Goal: Task Accomplishment & Management: Manage account settings

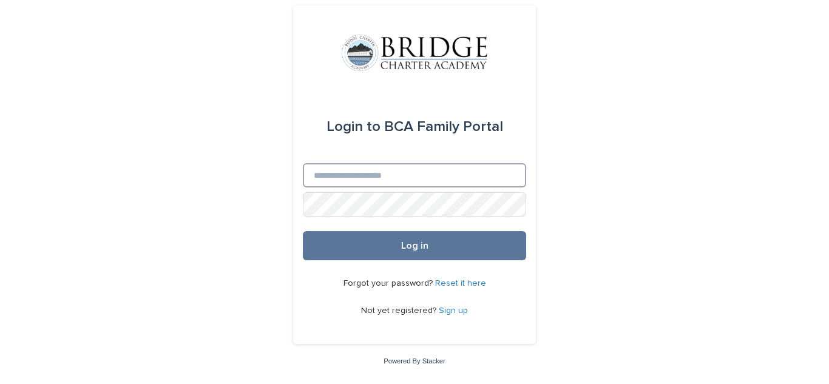
click at [407, 185] on input "Email" at bounding box center [414, 175] width 223 height 24
type input "**********"
click at [303, 231] on button "Log in" at bounding box center [414, 245] width 223 height 29
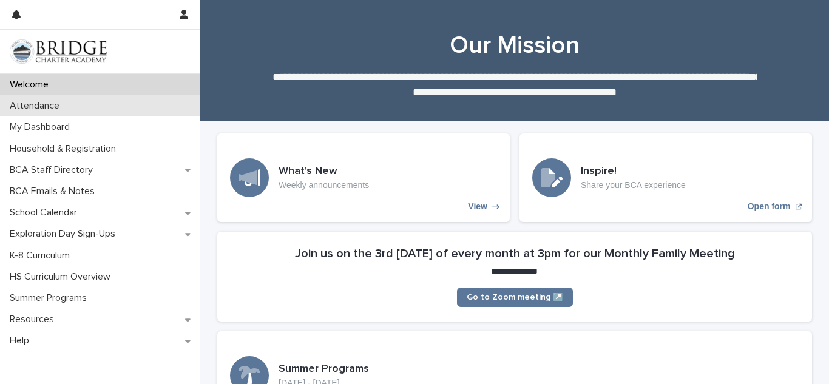
click at [81, 110] on div "Attendance" at bounding box center [100, 105] width 200 height 21
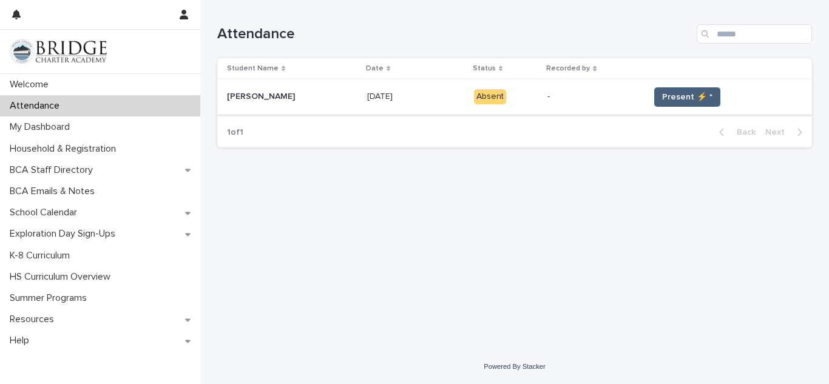
click at [685, 104] on button "Present ⚡ *" at bounding box center [687, 96] width 66 height 19
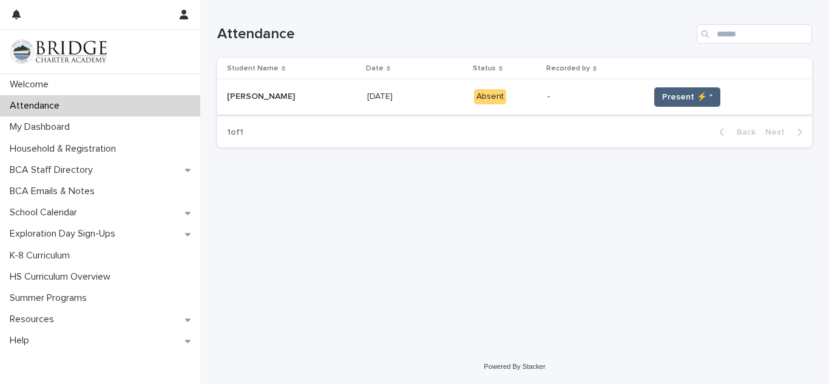
click at [685, 104] on button "Present ⚡ *" at bounding box center [687, 96] width 66 height 19
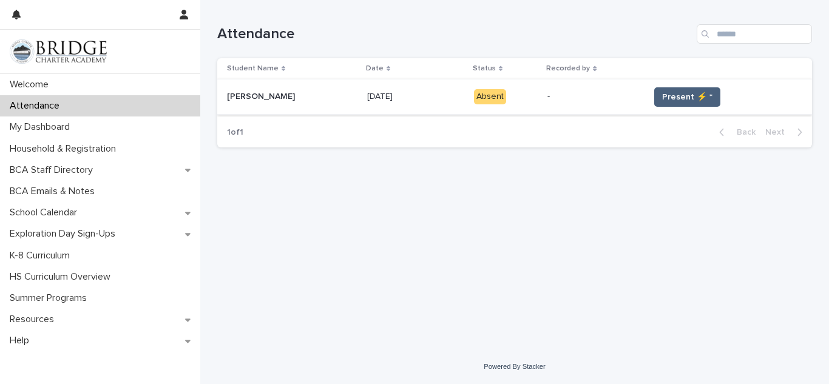
click at [685, 104] on button "Present ⚡ *" at bounding box center [687, 96] width 66 height 19
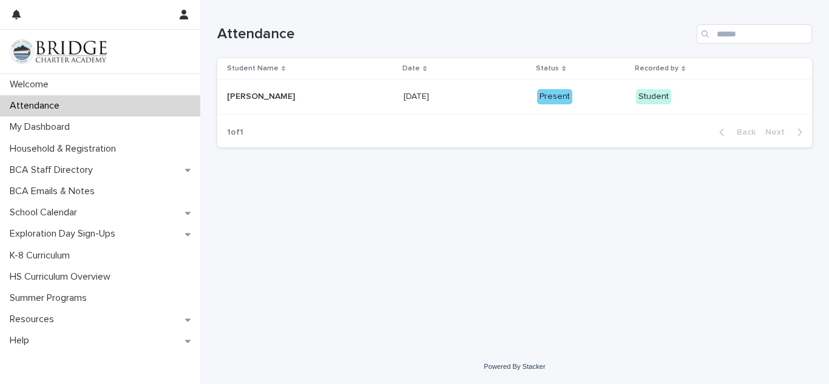
click at [685, 104] on p "Student" at bounding box center [695, 96] width 118 height 15
